Goal: Book appointment/travel/reservation

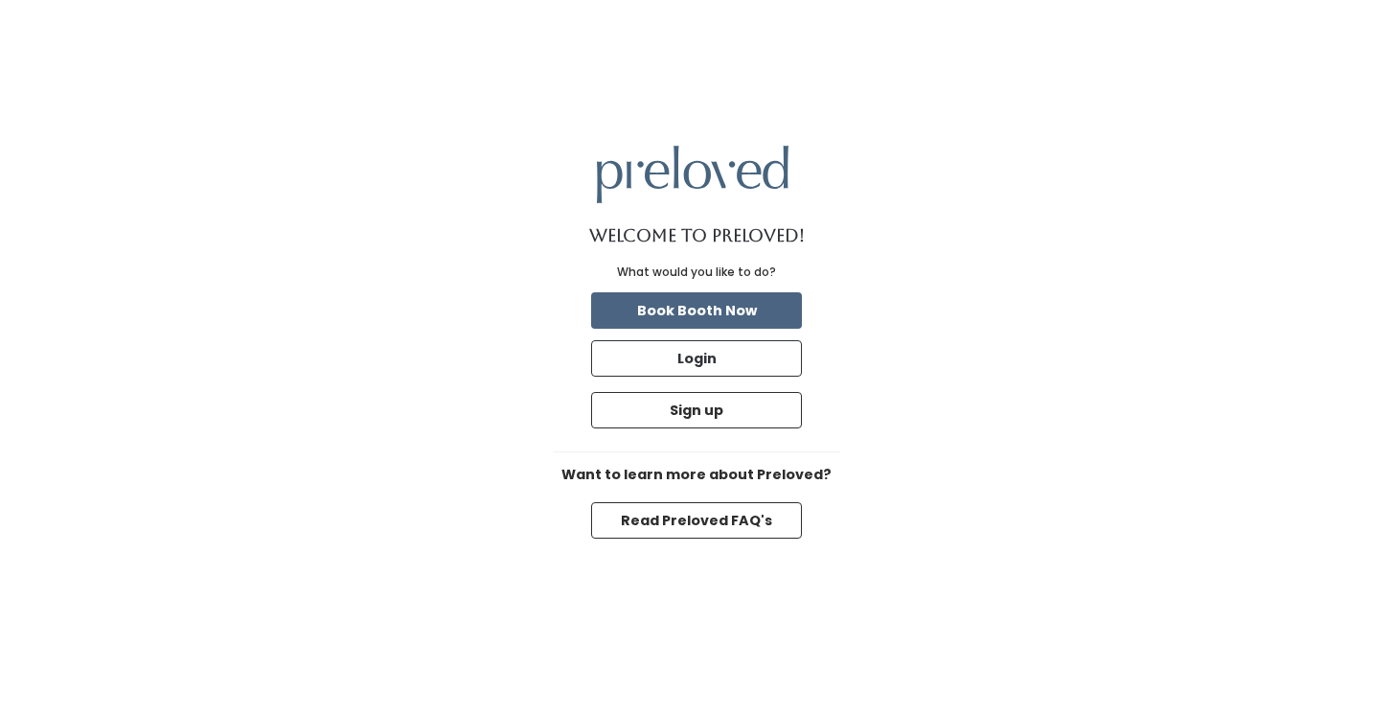
click at [744, 303] on button "Book Booth Now" at bounding box center [696, 310] width 211 height 36
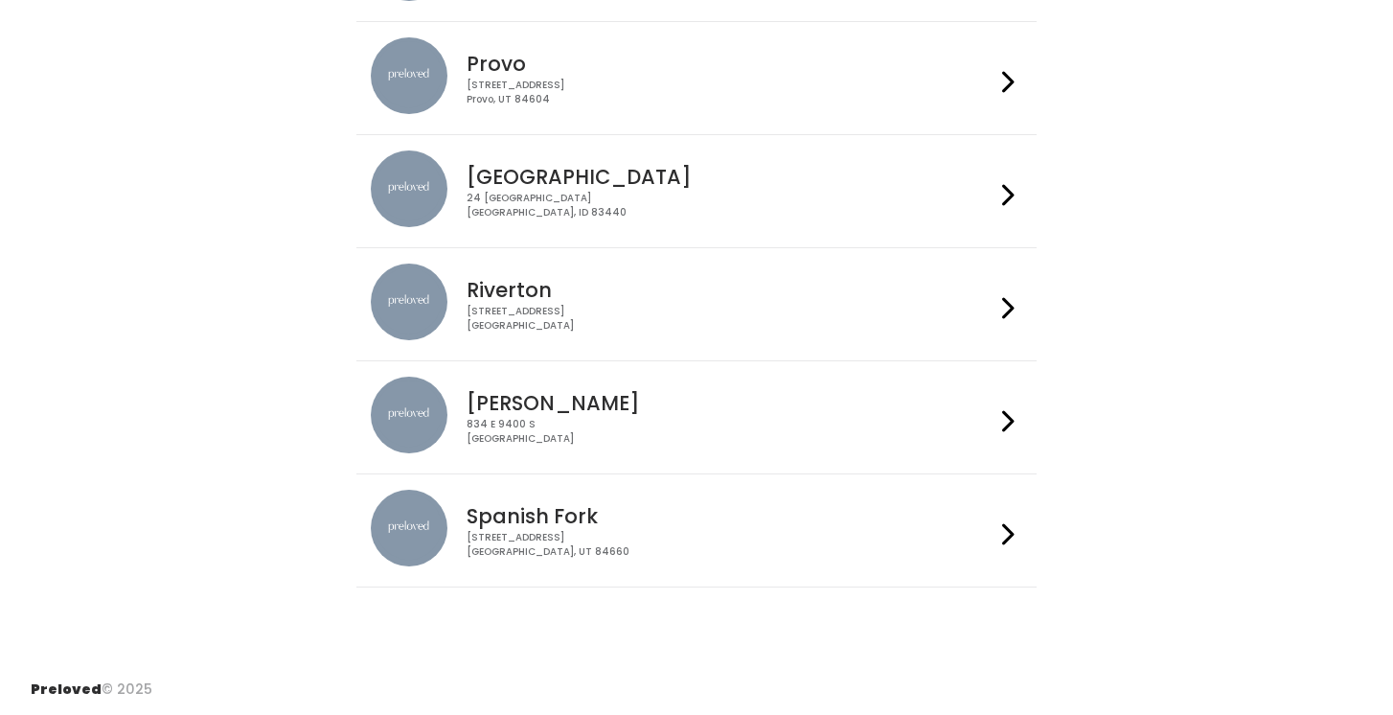
scroll to position [623, 0]
click at [1011, 415] on icon at bounding box center [1008, 422] width 12 height 28
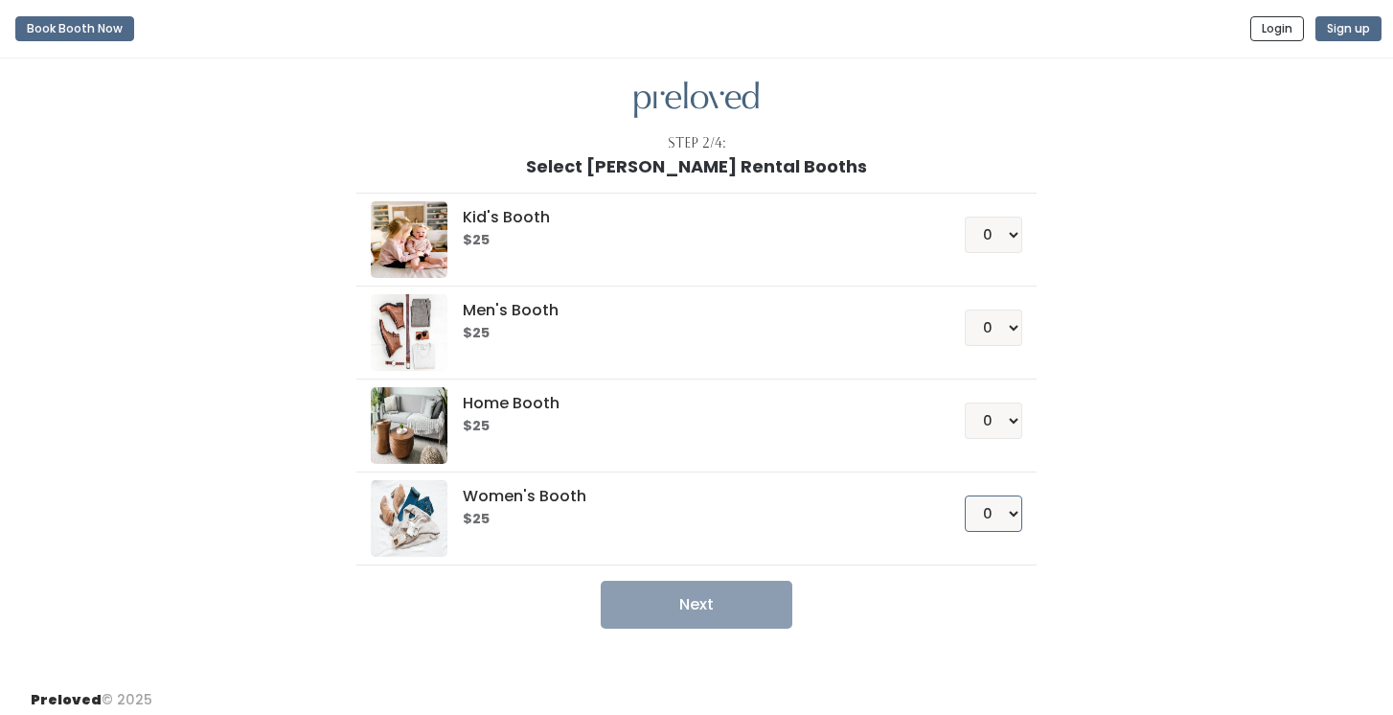
select select "1"
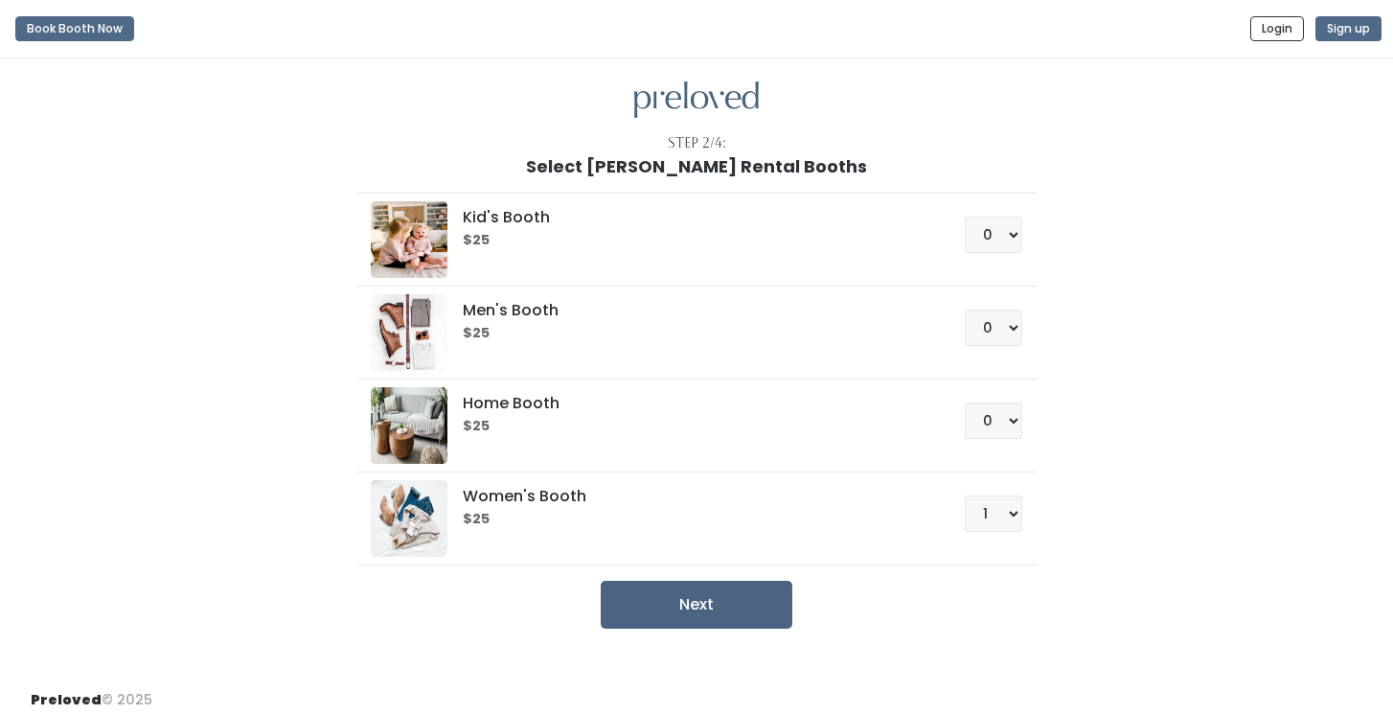
click at [706, 608] on button "Next" at bounding box center [697, 605] width 192 height 48
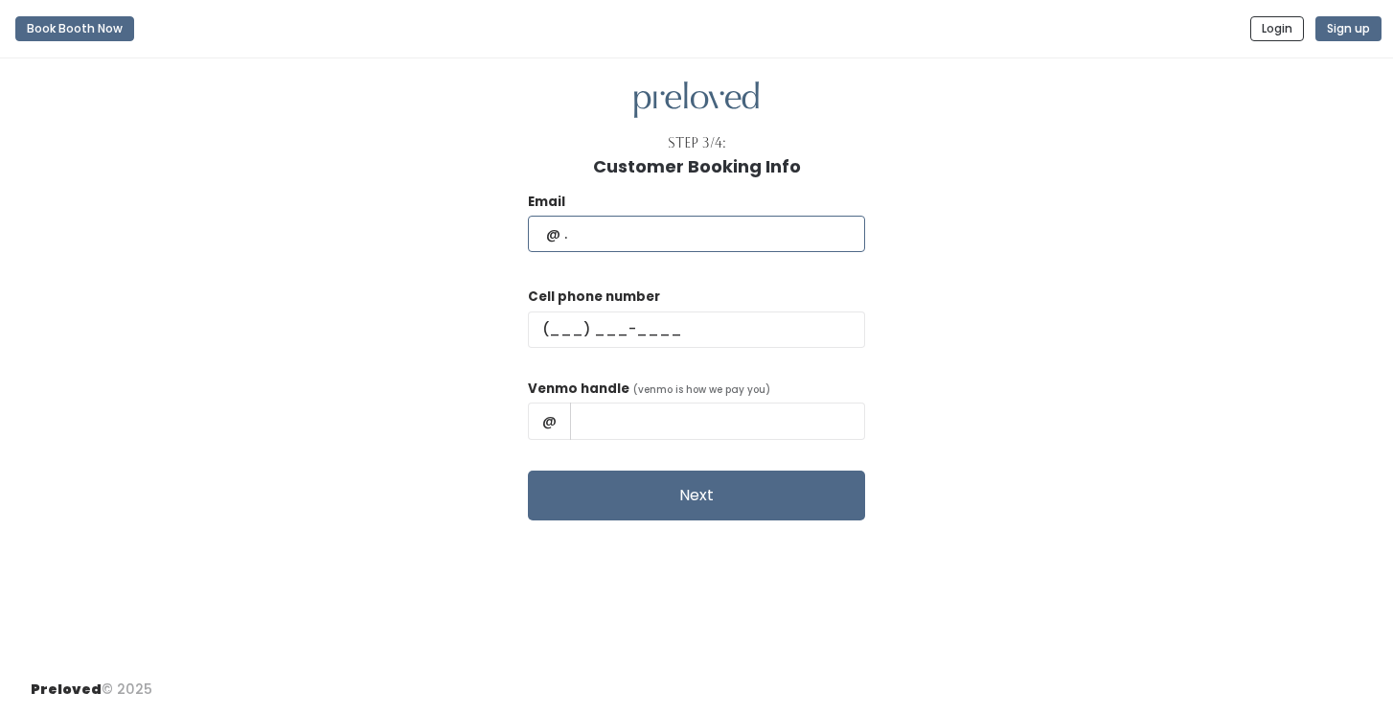
type input "[EMAIL_ADDRESS][DOMAIN_NAME]"
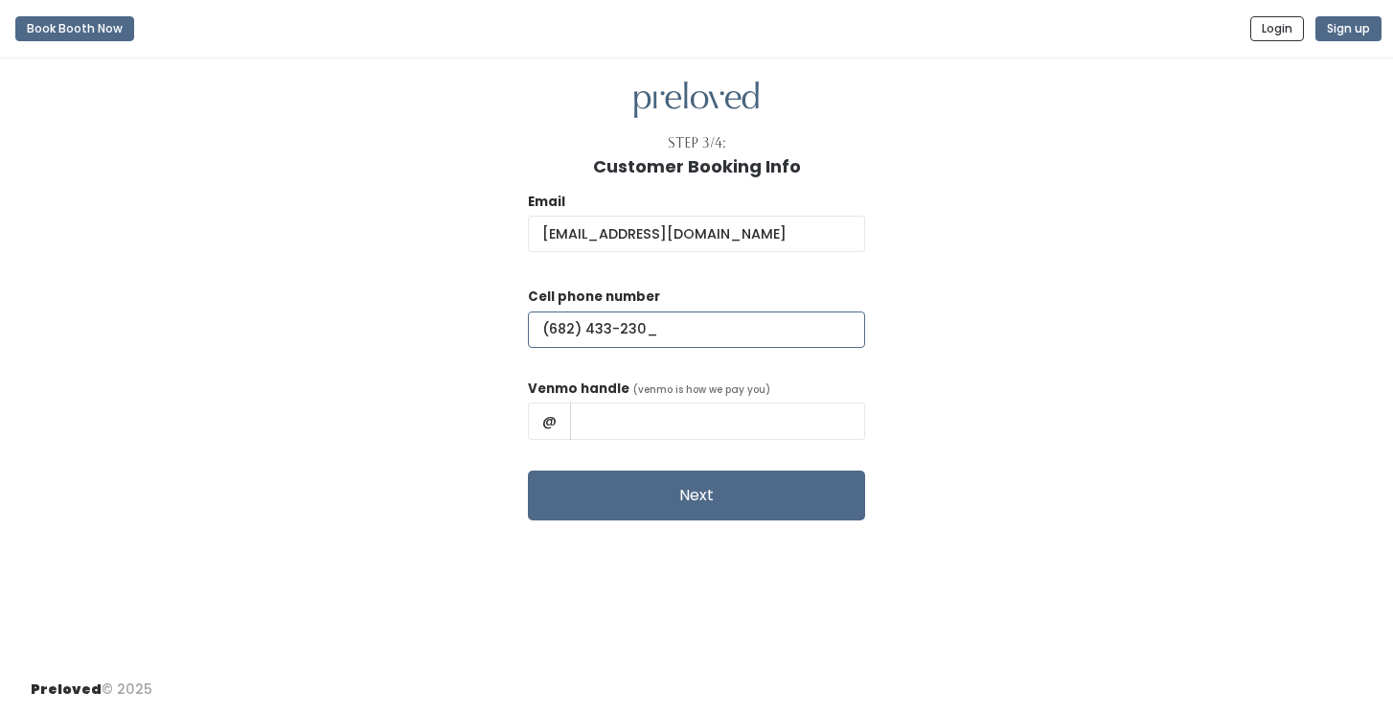
type input "[PHONE_NUMBER]"
click at [622, 423] on input "text" at bounding box center [717, 420] width 295 height 36
type input "@Natalie-Thmpson"
click at [618, 498] on button "Next" at bounding box center [696, 495] width 337 height 50
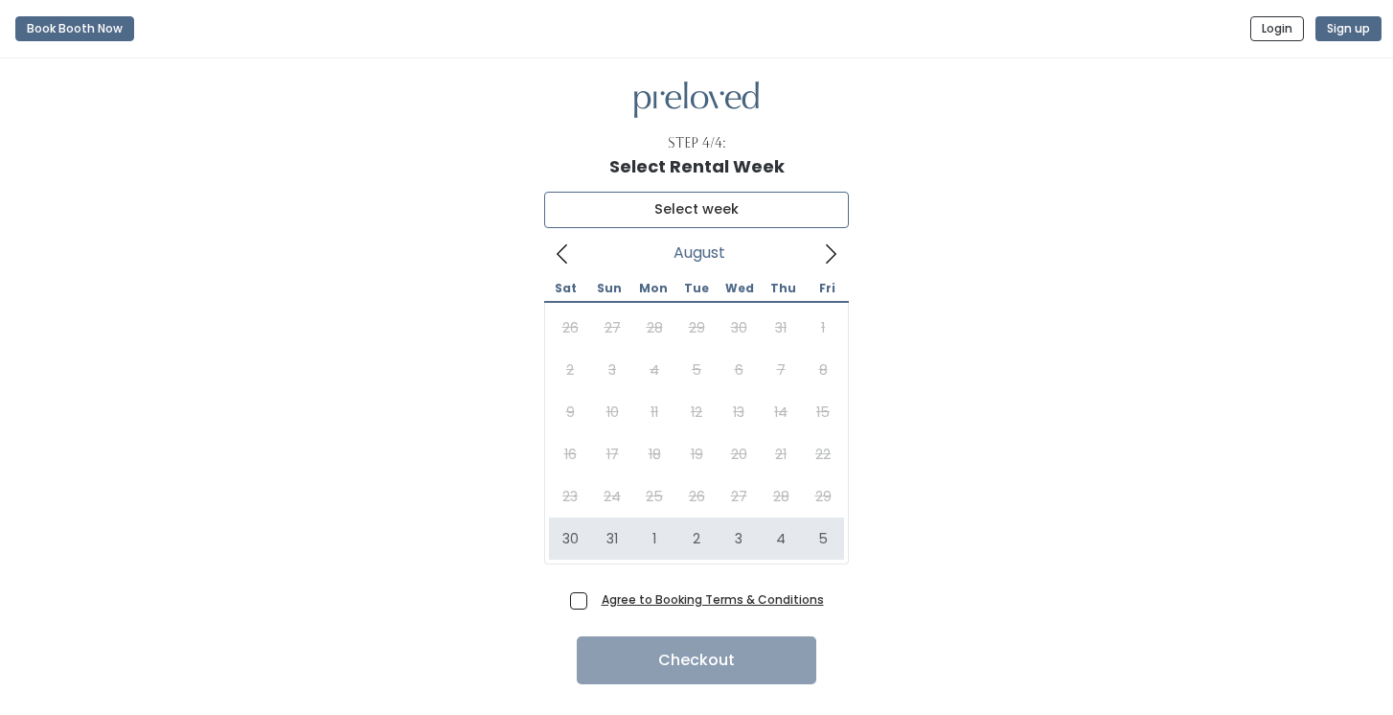
click at [789, 209] on input "text" at bounding box center [696, 210] width 305 height 36
type input "August 30 to September 5"
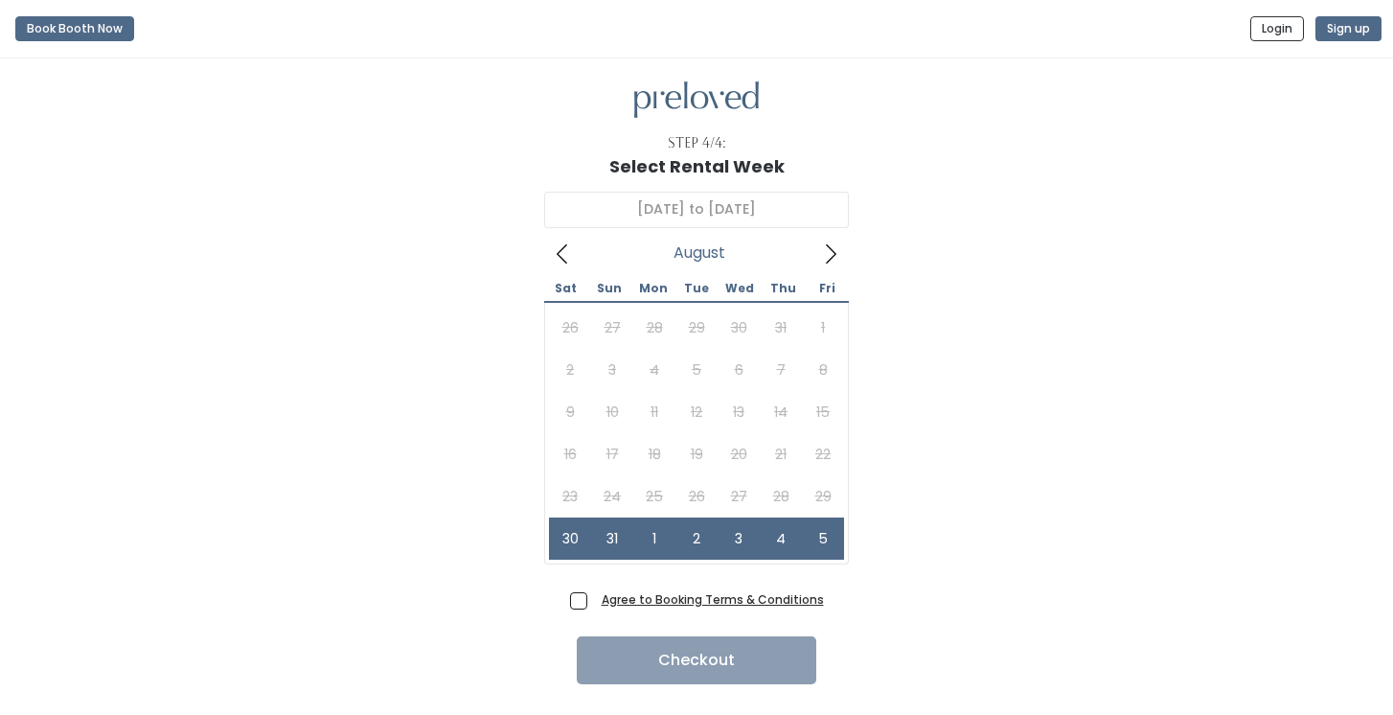
click at [594, 602] on span "Agree to Booking Terms & Conditions" at bounding box center [709, 598] width 230 height 19
click at [594, 602] on input "Agree to Booking Terms & Conditions" at bounding box center [600, 595] width 12 height 12
checkbox input "true"
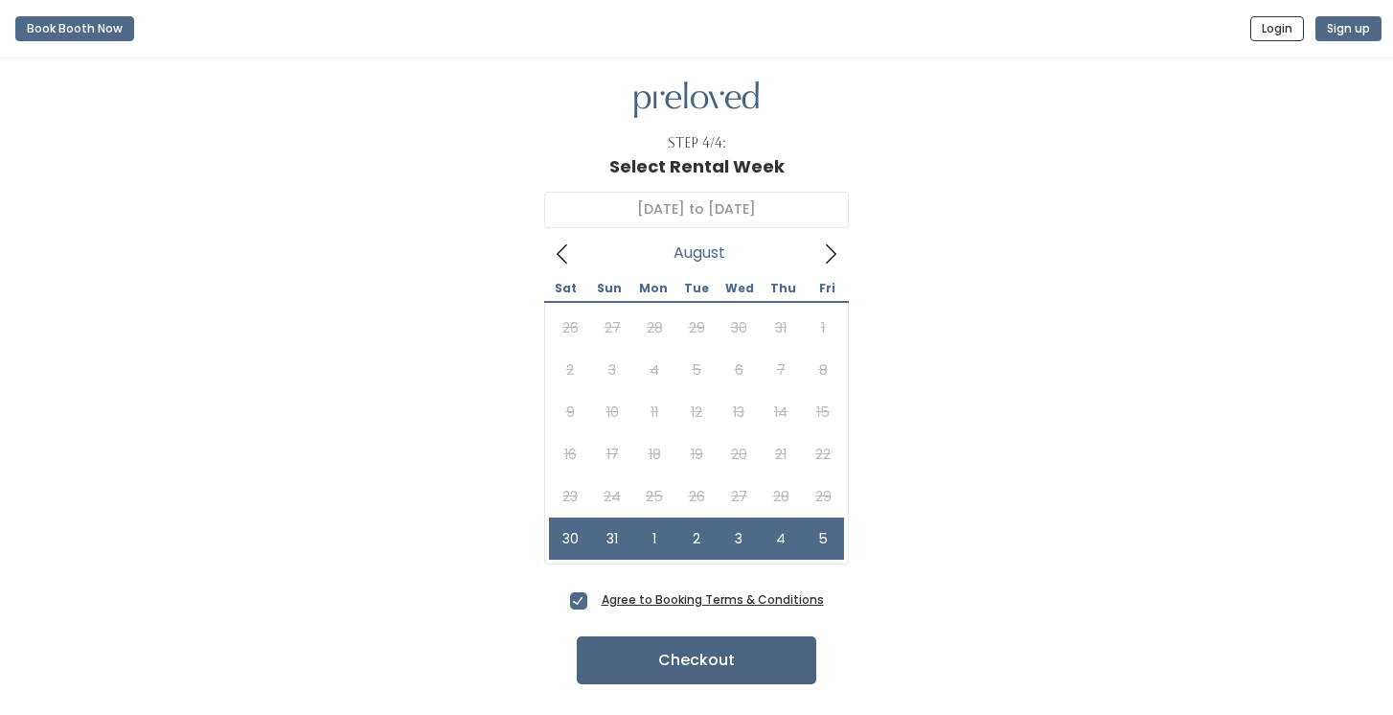
click at [634, 671] on button "Checkout" at bounding box center [697, 660] width 240 height 48
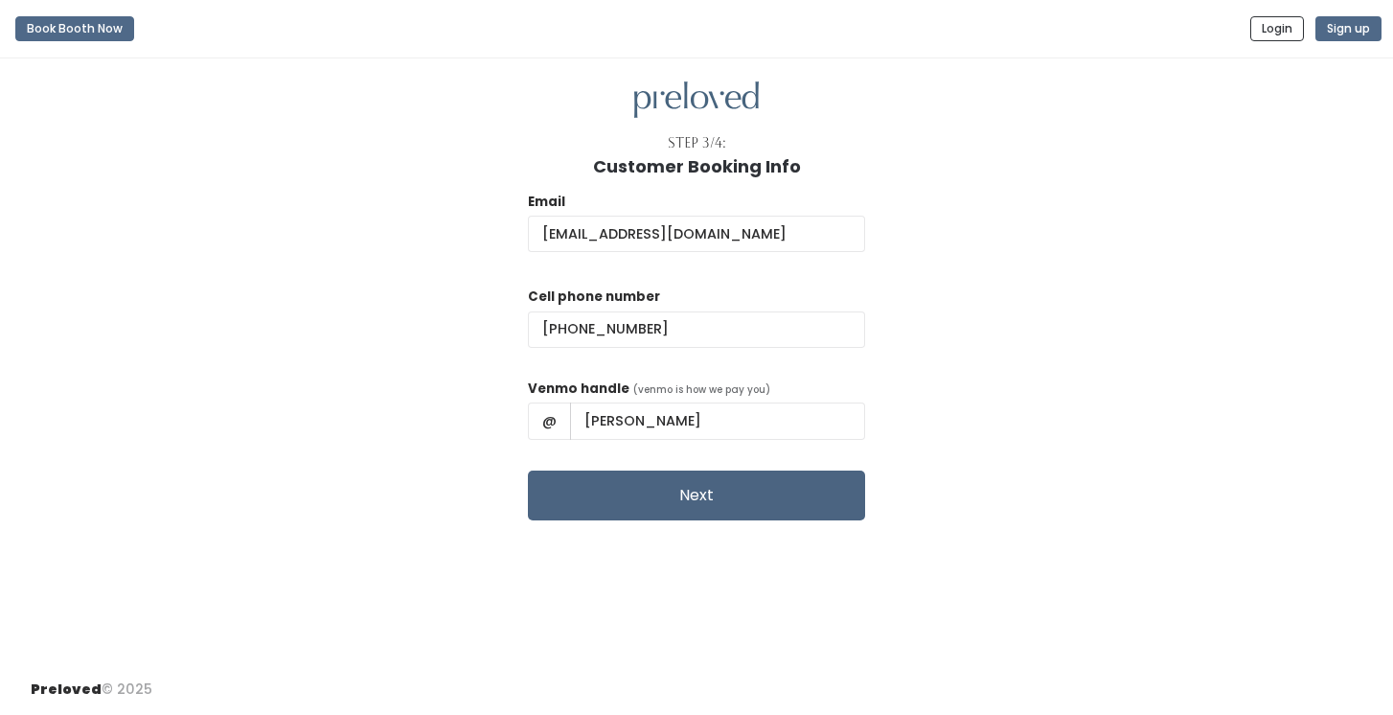
click at [587, 507] on button "Next" at bounding box center [696, 495] width 337 height 50
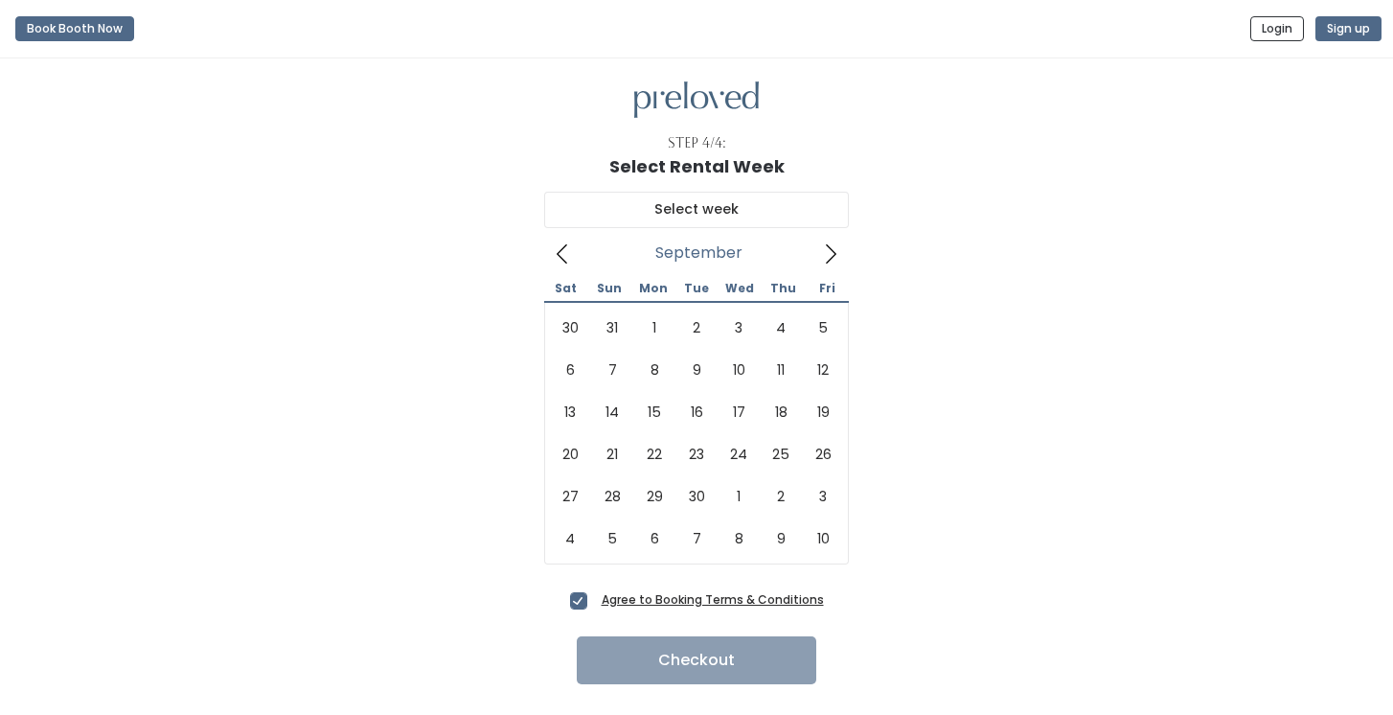
click at [829, 259] on icon at bounding box center [830, 253] width 21 height 21
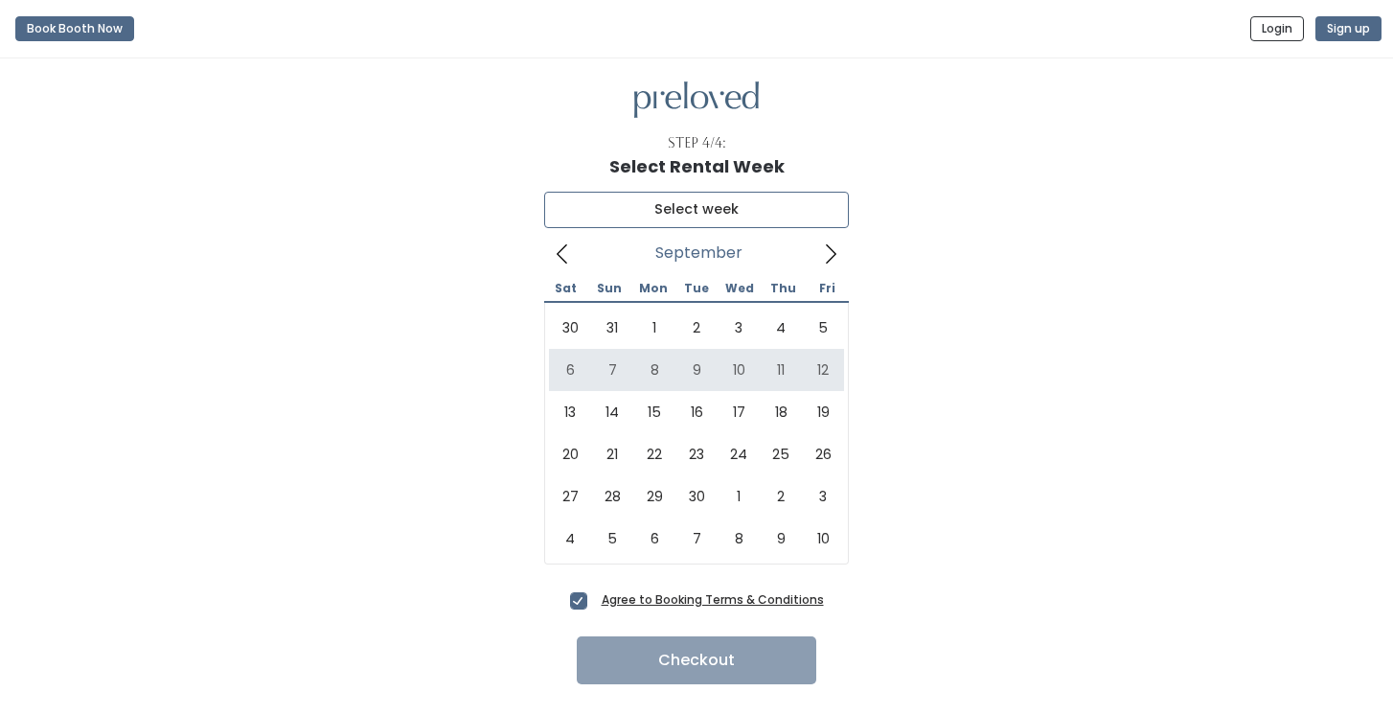
type input "September 6 to September 12"
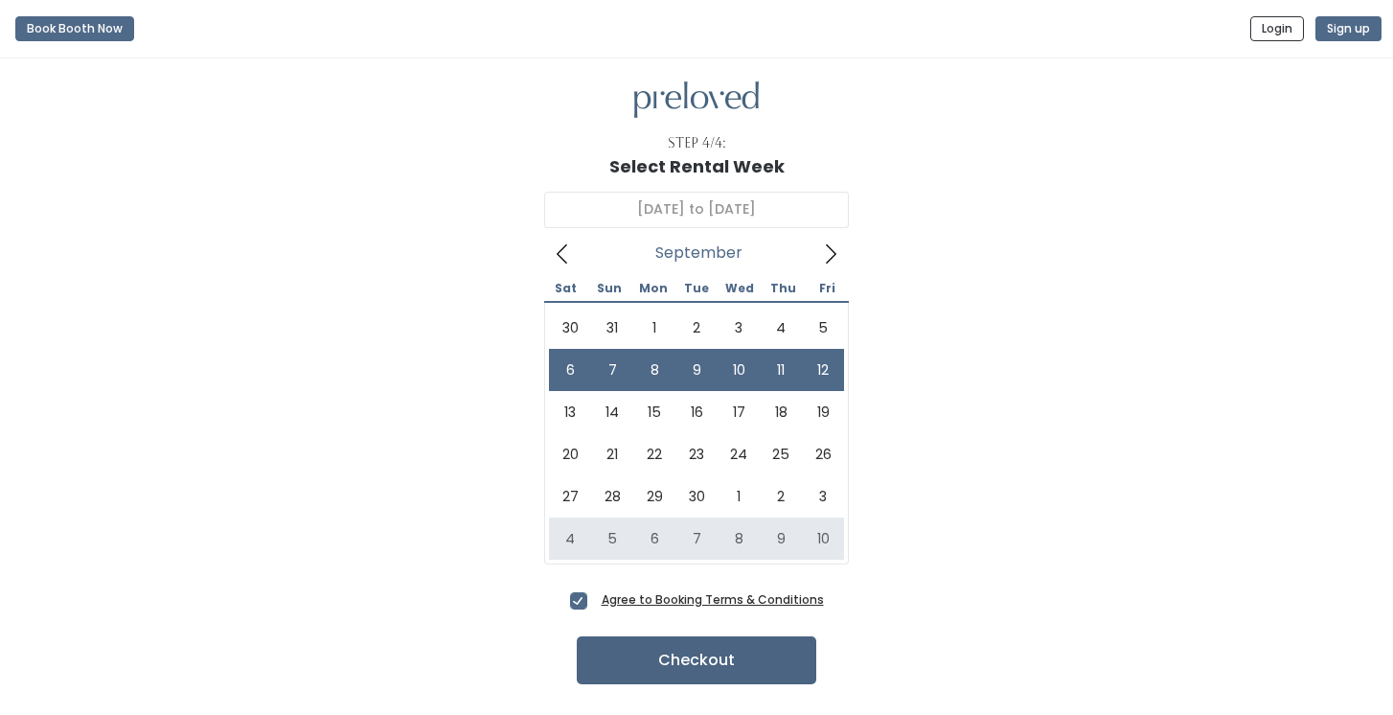
click at [623, 663] on button "Checkout" at bounding box center [697, 660] width 240 height 48
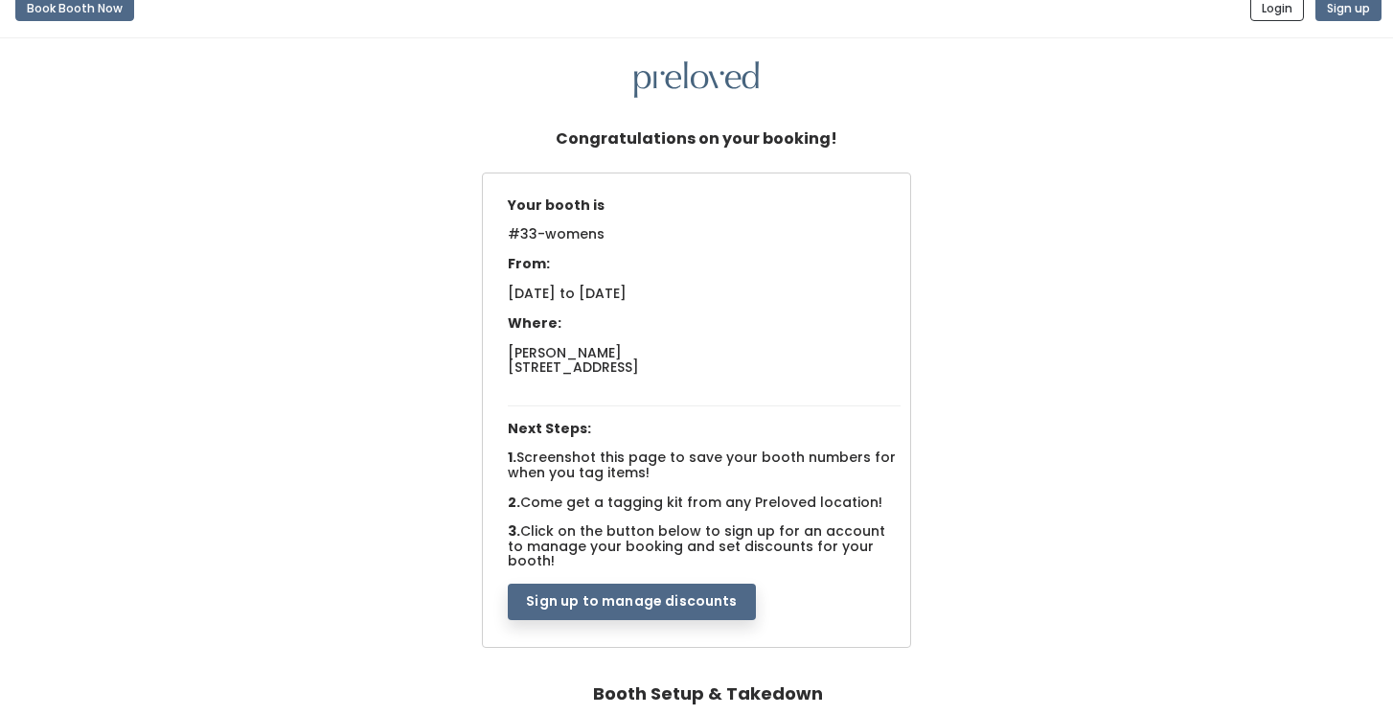
scroll to position [19, 0]
click at [609, 584] on button "Sign up to manage discounts" at bounding box center [631, 602] width 247 height 36
click at [598, 584] on button "Sign up to manage discounts" at bounding box center [631, 602] width 247 height 36
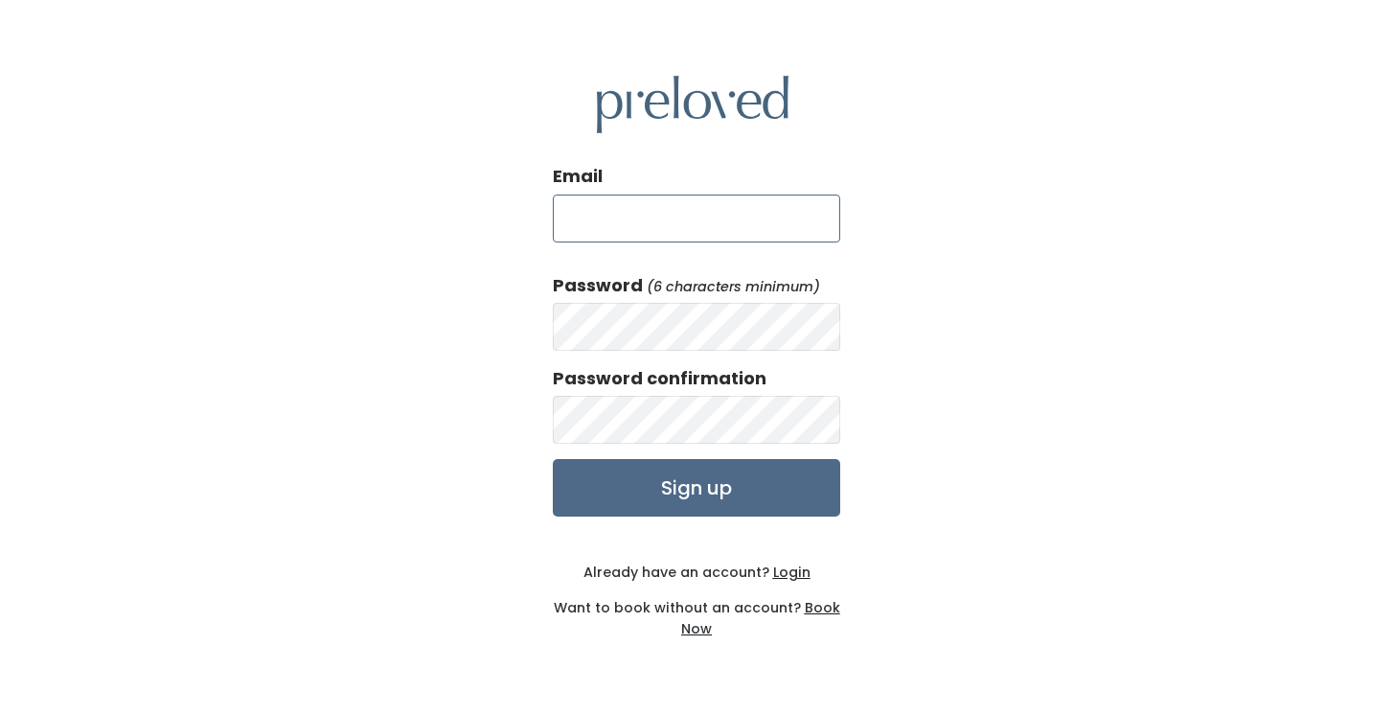
type input "natarinot@gmail.com"
click at [661, 479] on input "Sign up" at bounding box center [696, 487] width 287 height 57
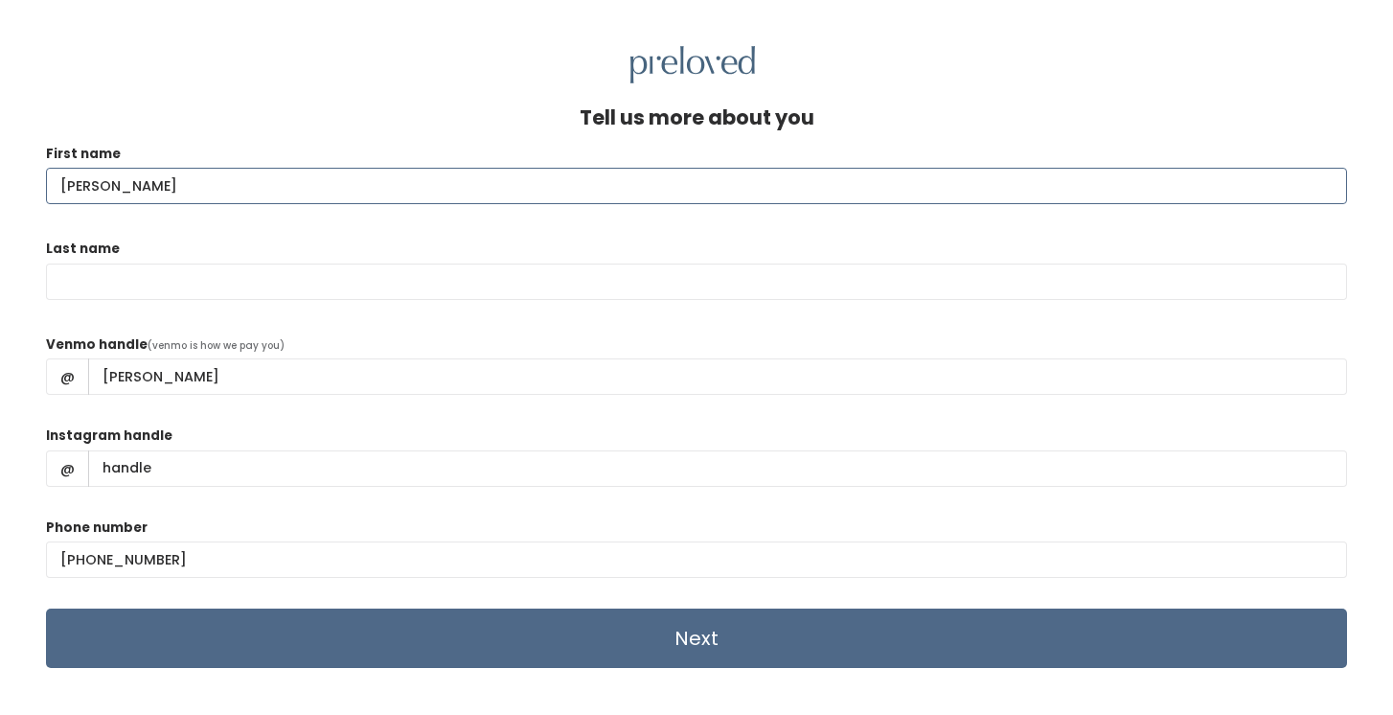
type input "Natalie"
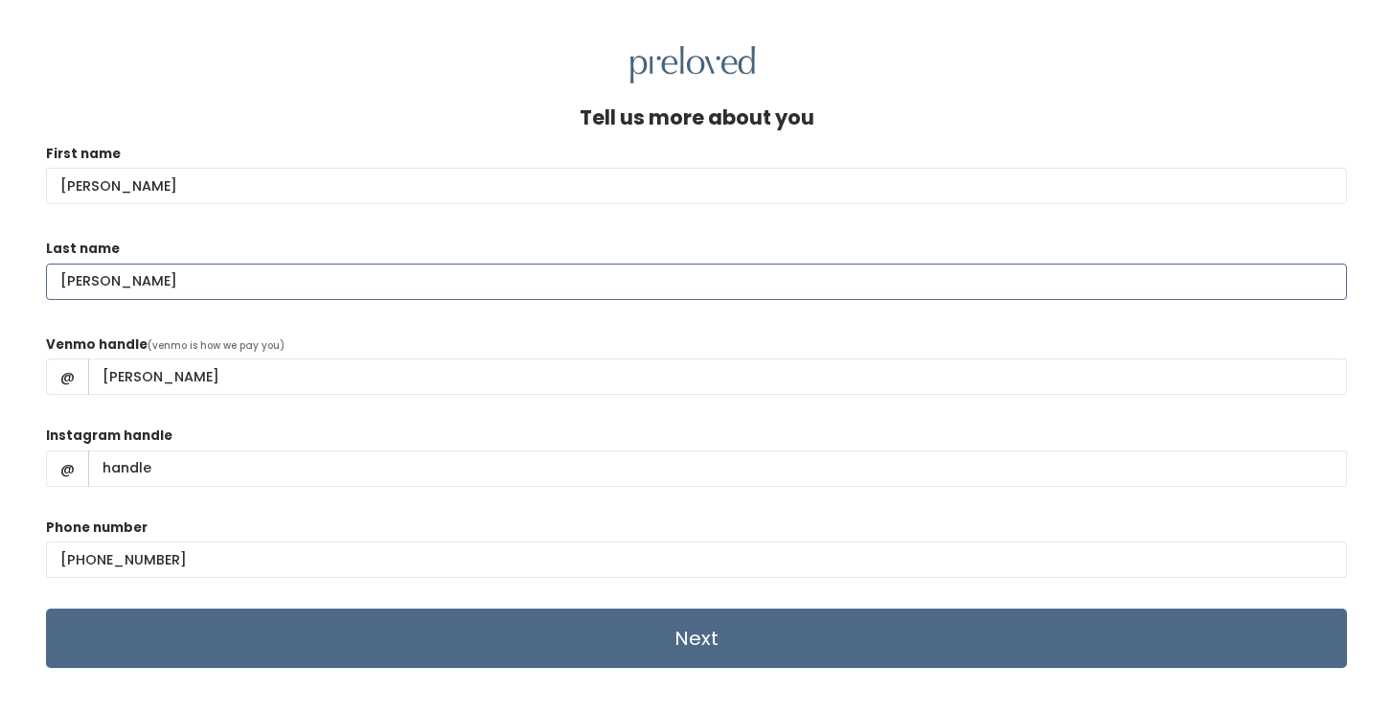
type input "Thompson"
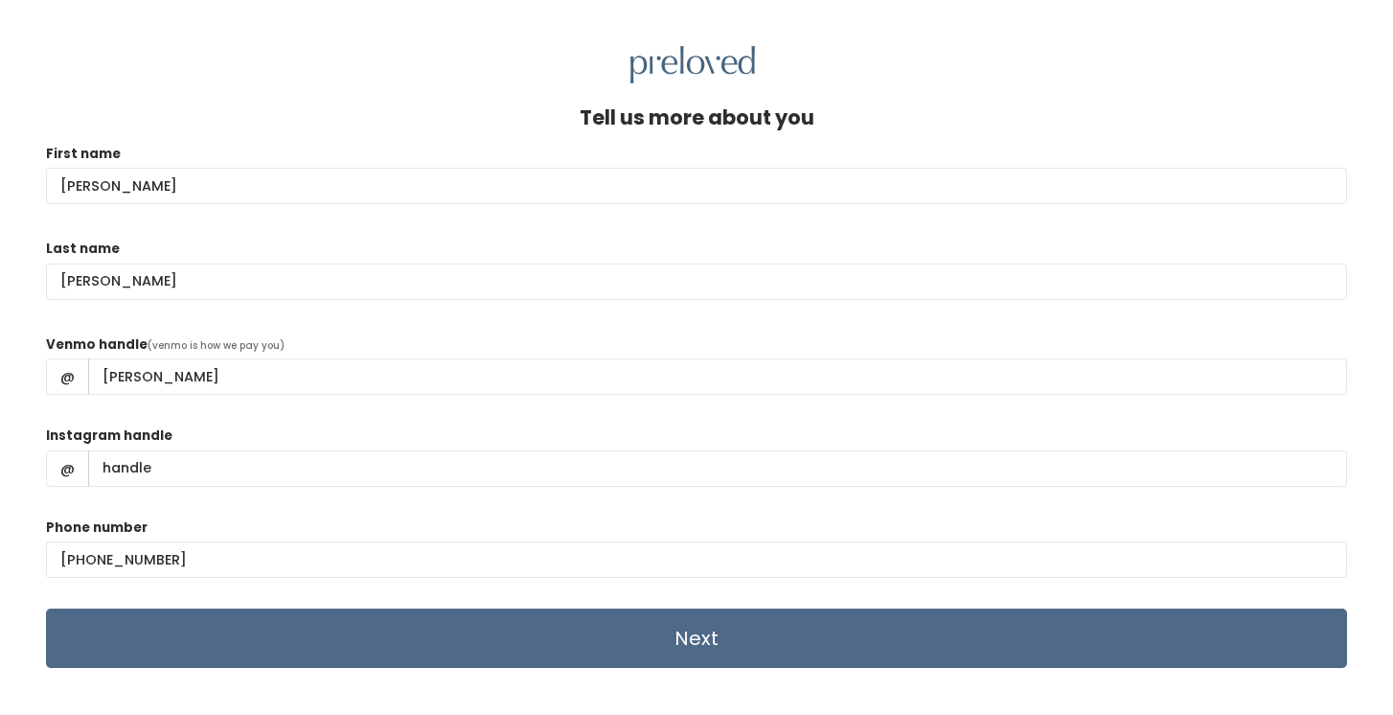
click at [258, 425] on div "Instagram handle @" at bounding box center [696, 463] width 1301 height 77
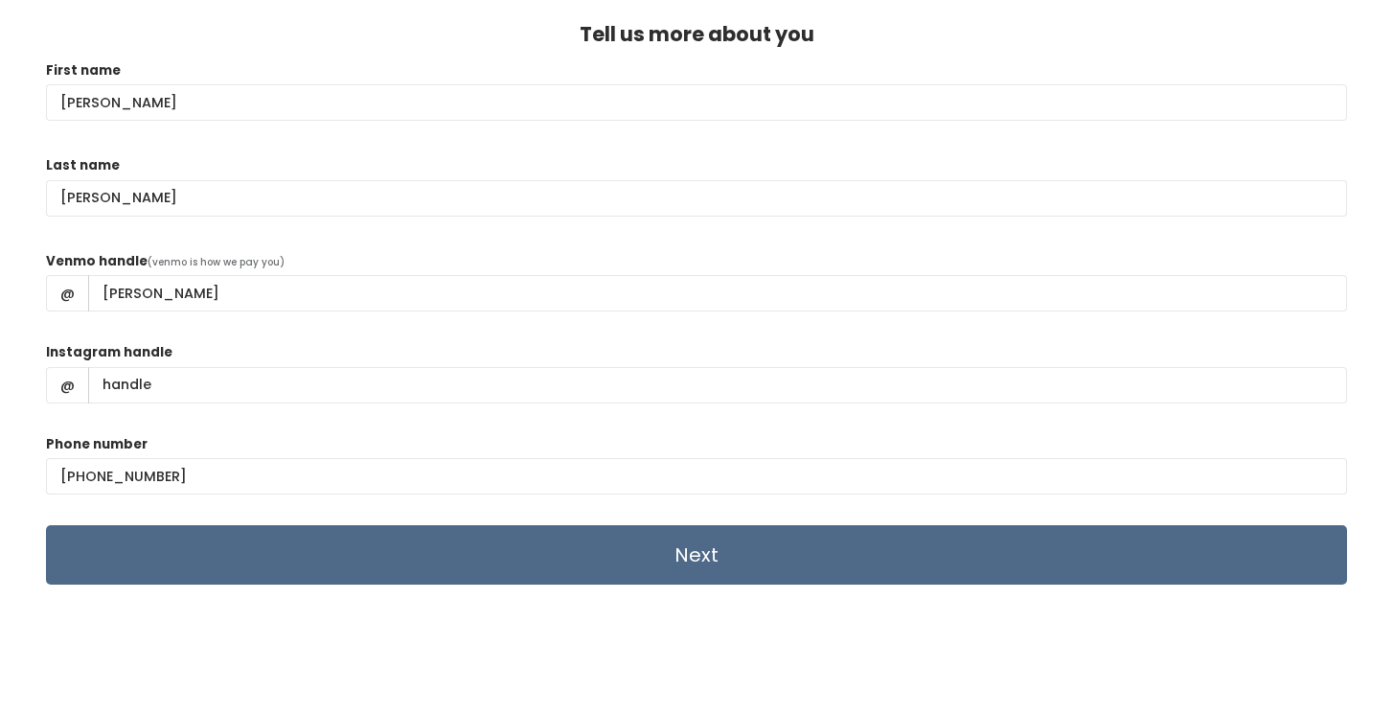
scroll to position [83, 0]
click at [179, 545] on input "Next" at bounding box center [696, 554] width 1301 height 59
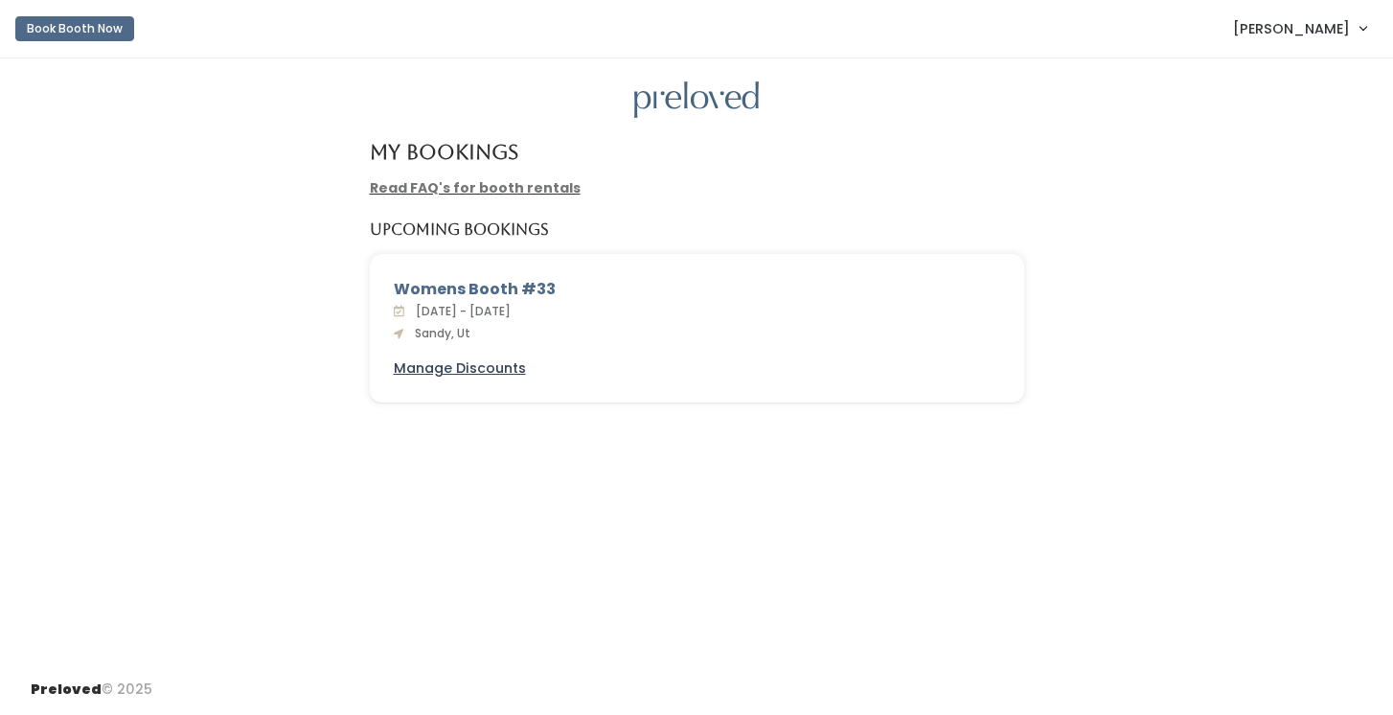
click at [465, 365] on u "Manage Discounts" at bounding box center [460, 367] width 132 height 19
click at [429, 183] on link "Read FAQ's for booth rentals" at bounding box center [475, 187] width 211 height 19
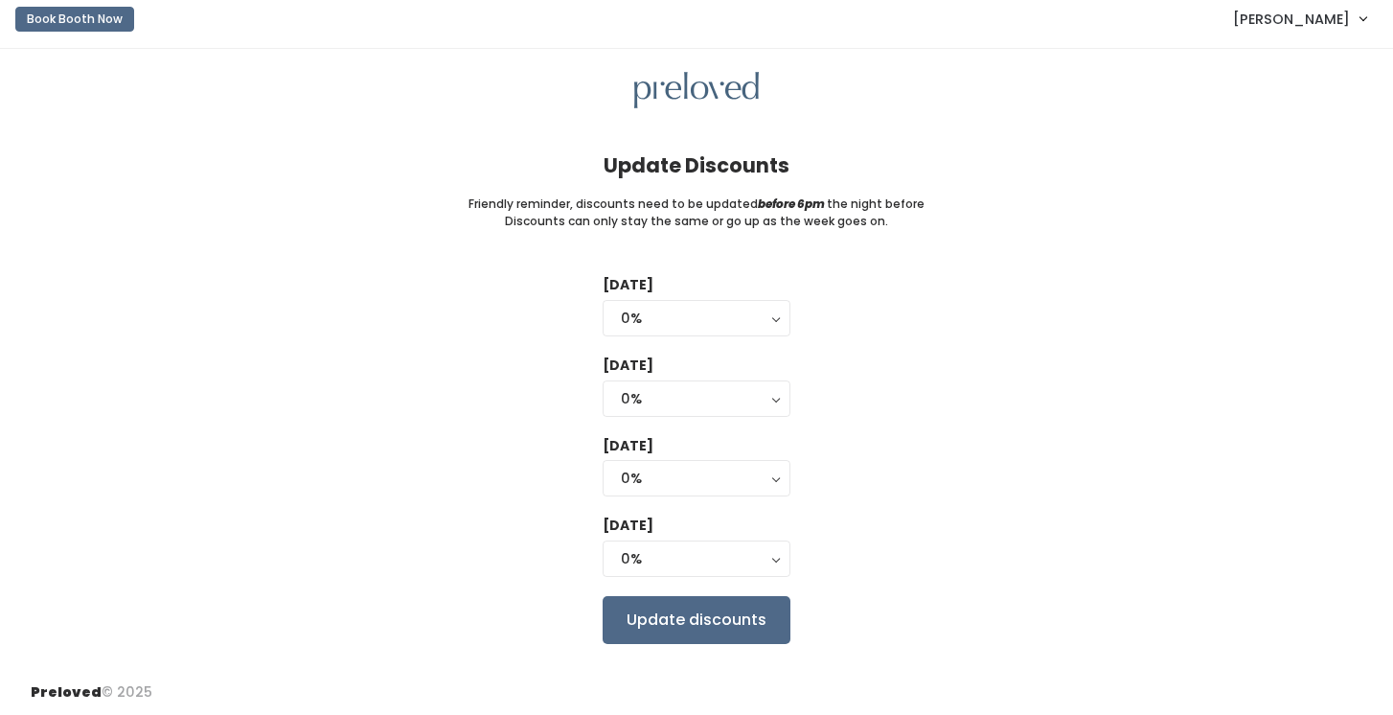
scroll to position [9, 0]
